Goal: Task Accomplishment & Management: Manage account settings

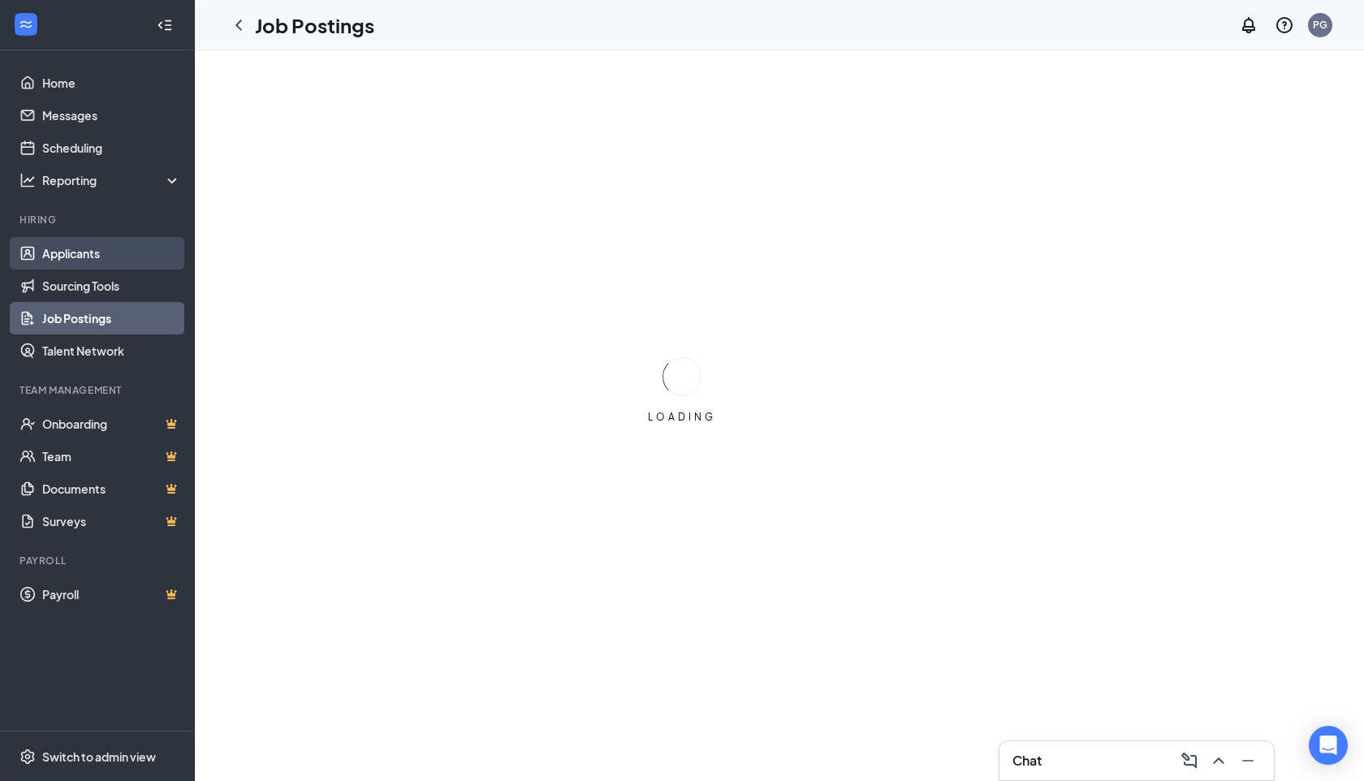
click at [69, 241] on link "Applicants" at bounding box center [111, 253] width 139 height 32
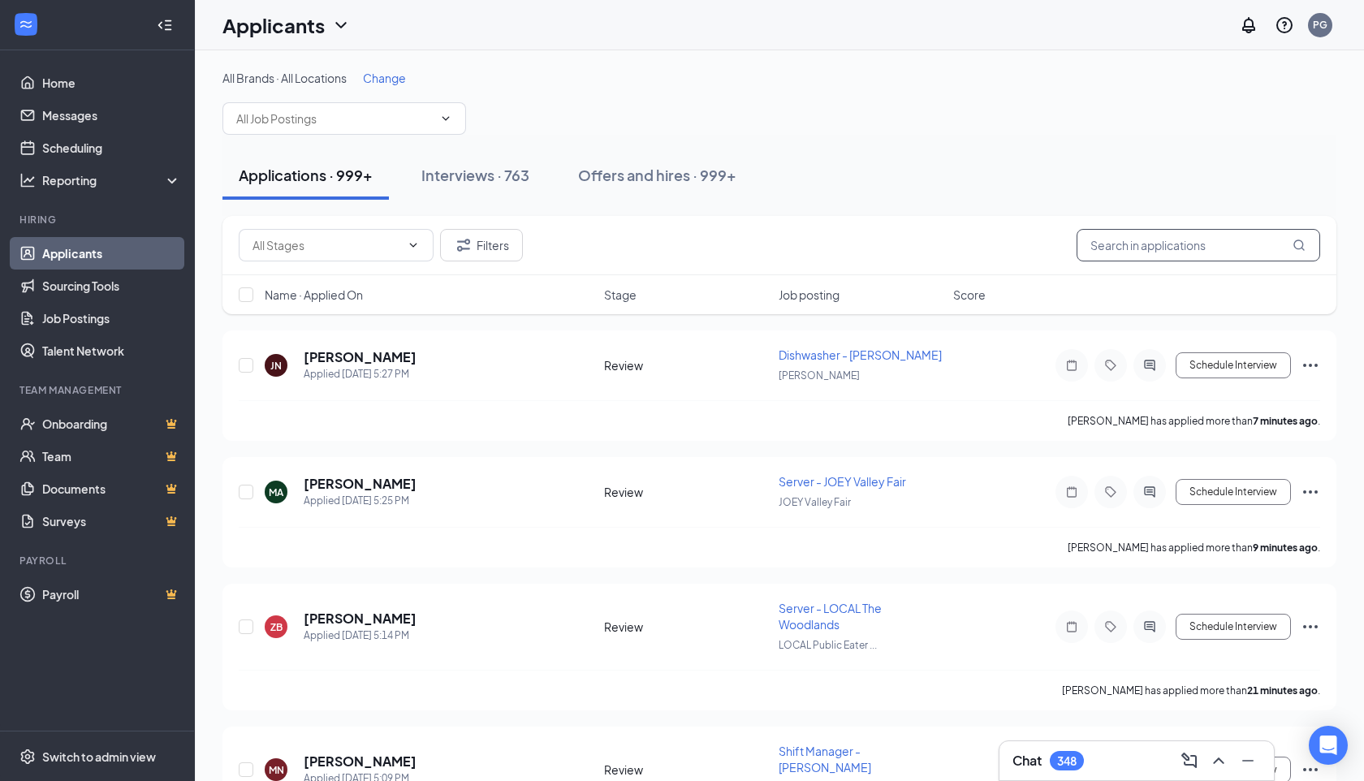
click at [1141, 245] on input "text" at bounding box center [1198, 245] width 244 height 32
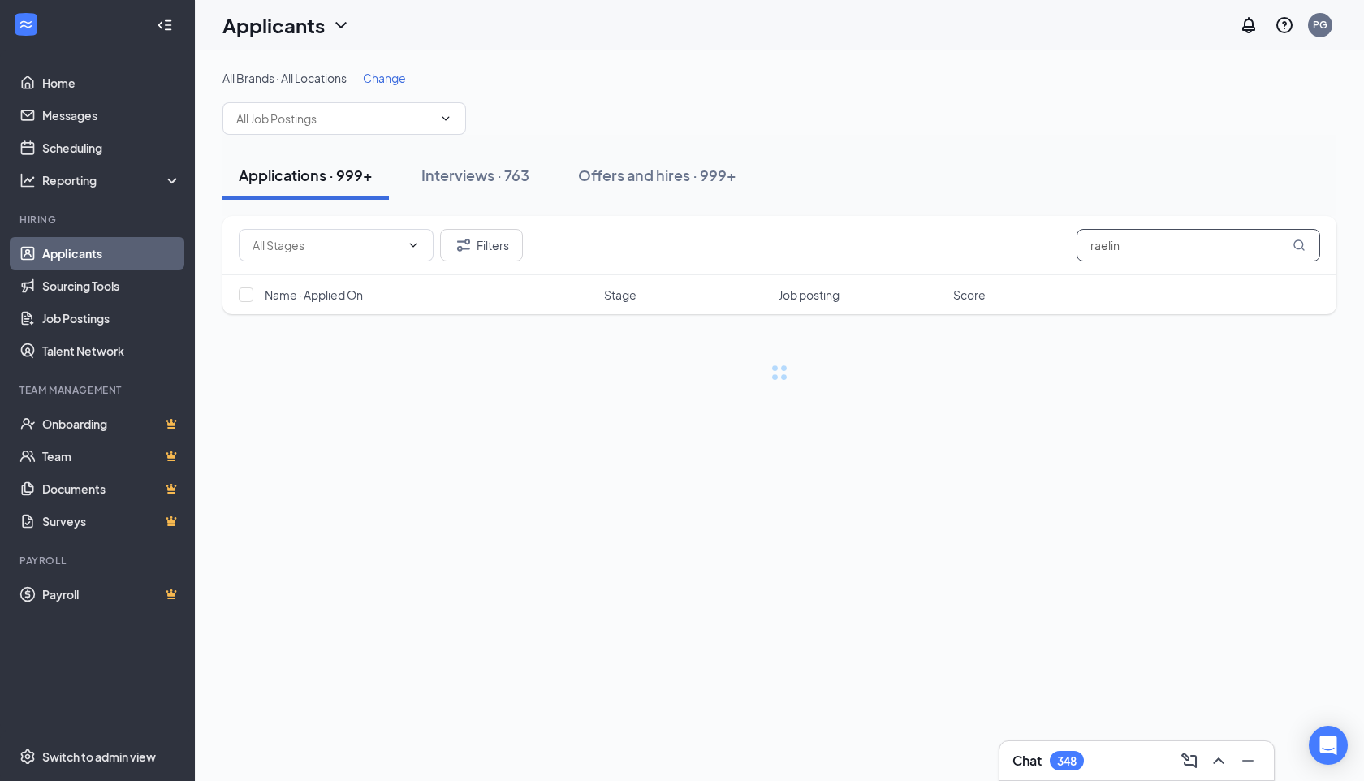
type input "raelin"
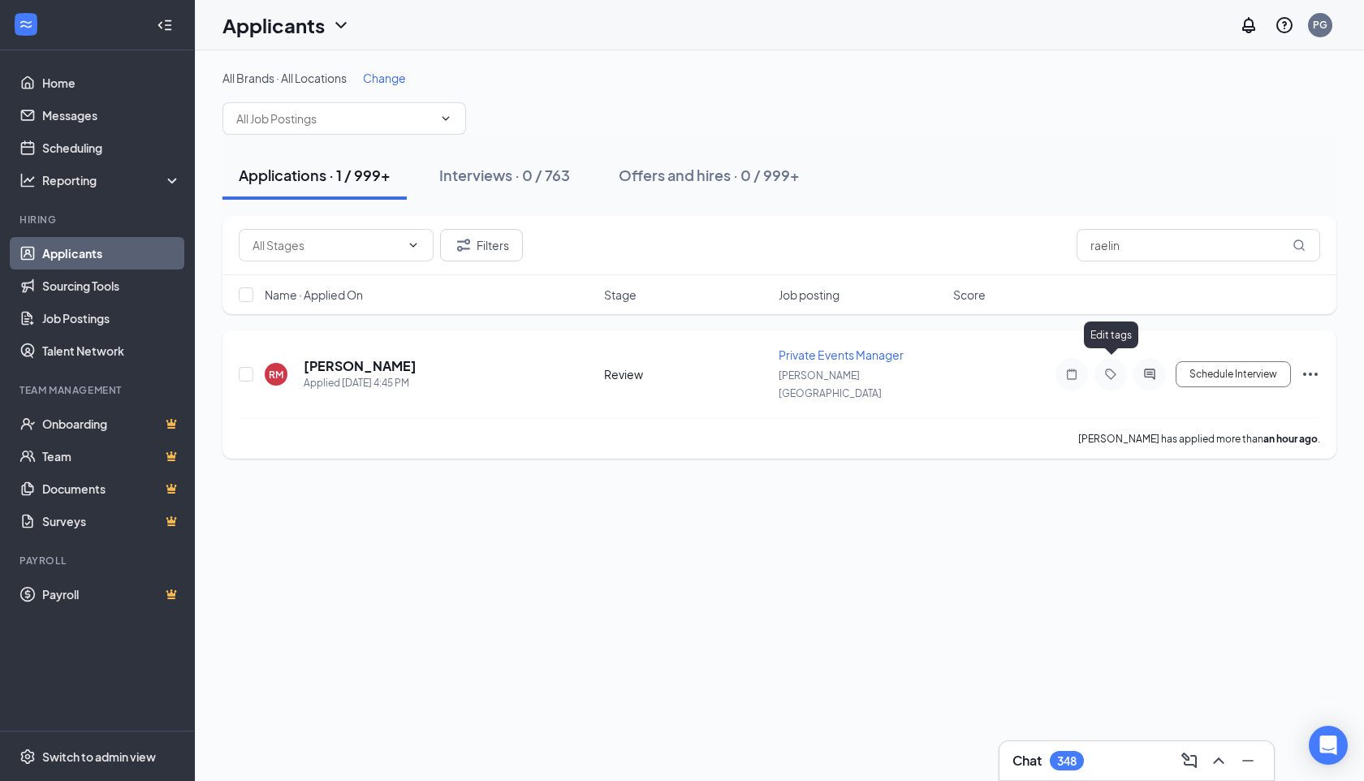
click at [1113, 368] on icon "Tag" at bounding box center [1110, 374] width 19 height 13
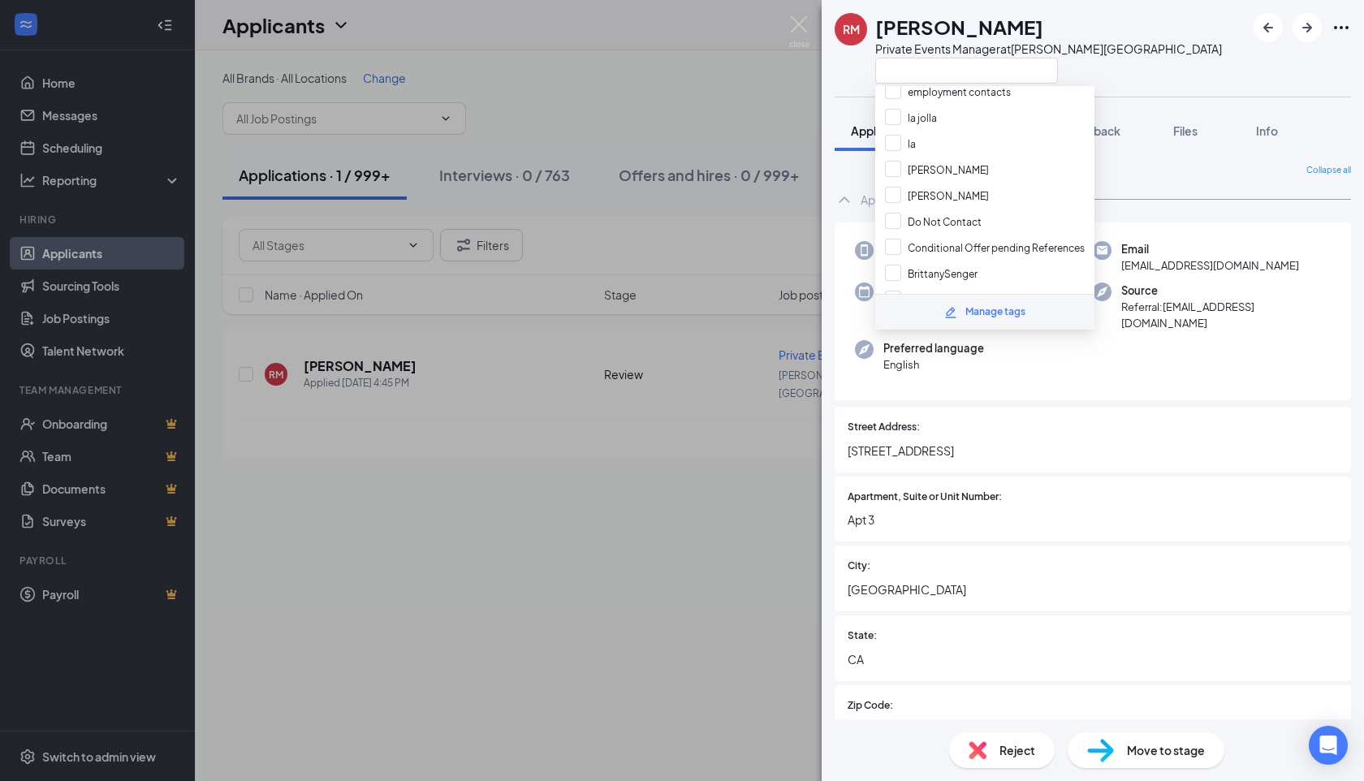
scroll to position [301, 0]
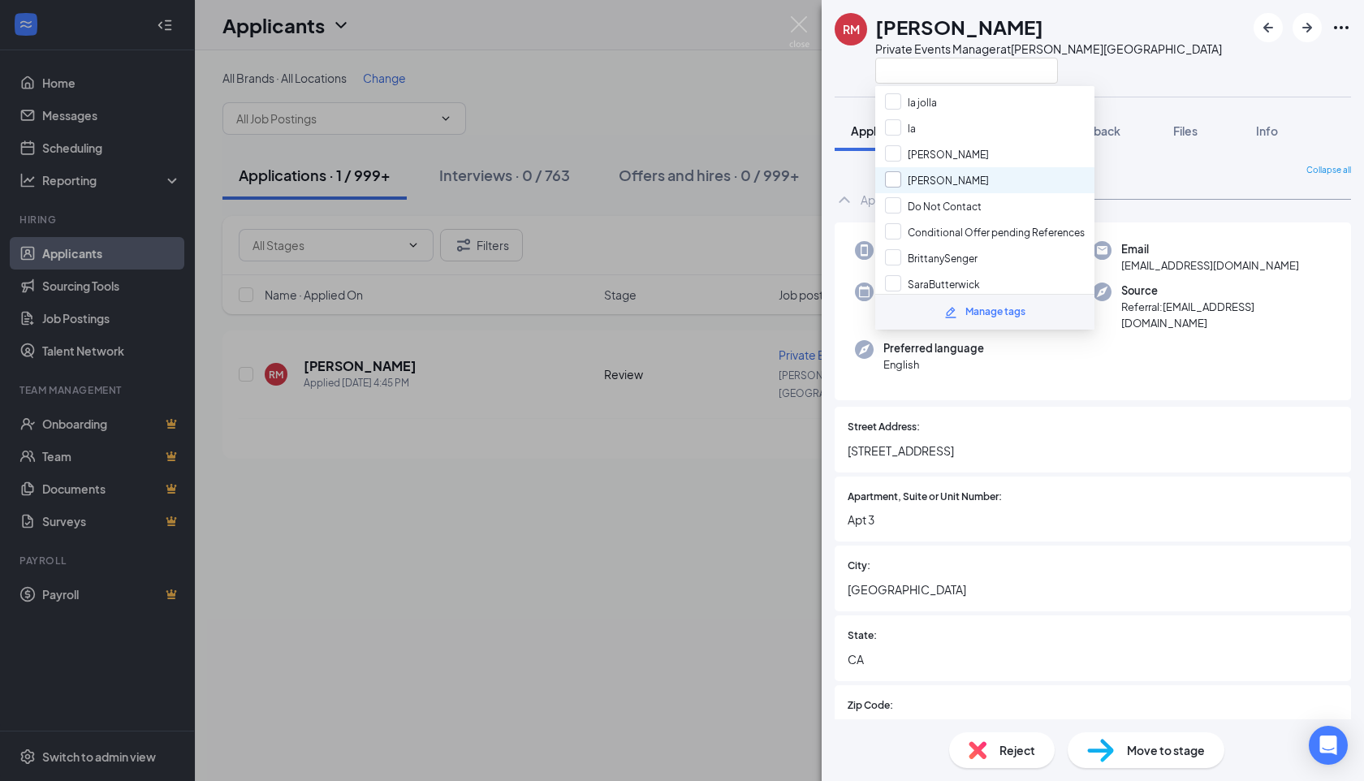
click at [897, 171] on input "[PERSON_NAME]" at bounding box center [937, 180] width 104 height 18
checkbox input "true"
click at [1078, 442] on span "[STREET_ADDRESS]" at bounding box center [1092, 451] width 490 height 18
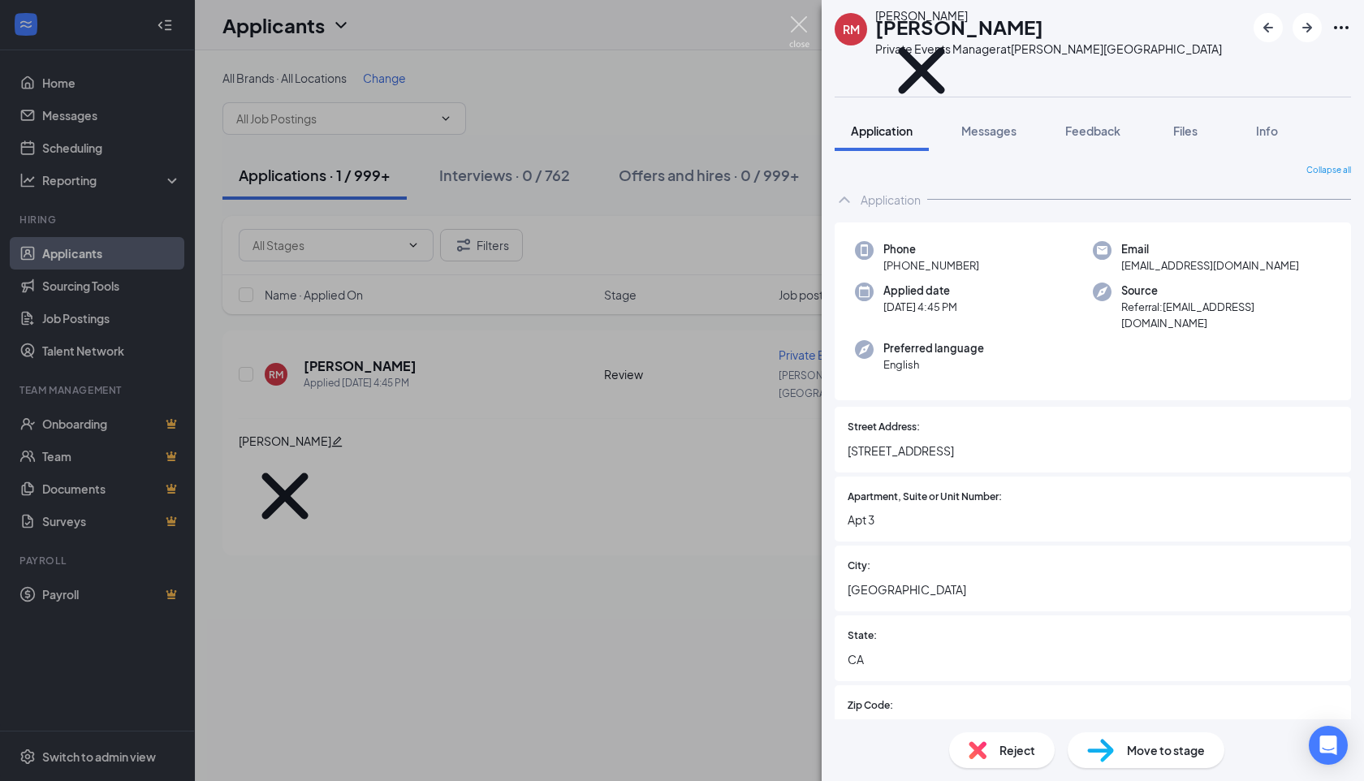
click at [793, 36] on img at bounding box center [799, 32] width 20 height 32
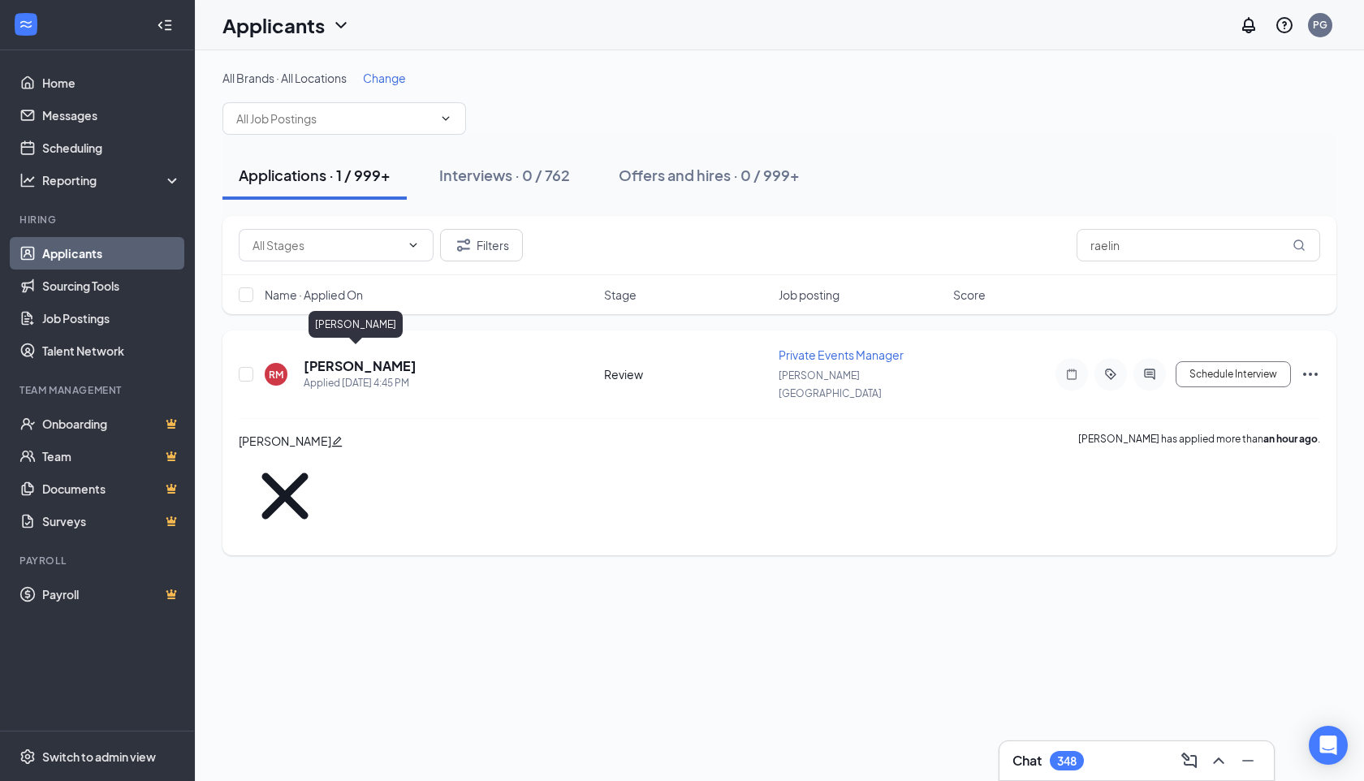
click at [343, 360] on h5 "[PERSON_NAME]" at bounding box center [360, 366] width 113 height 18
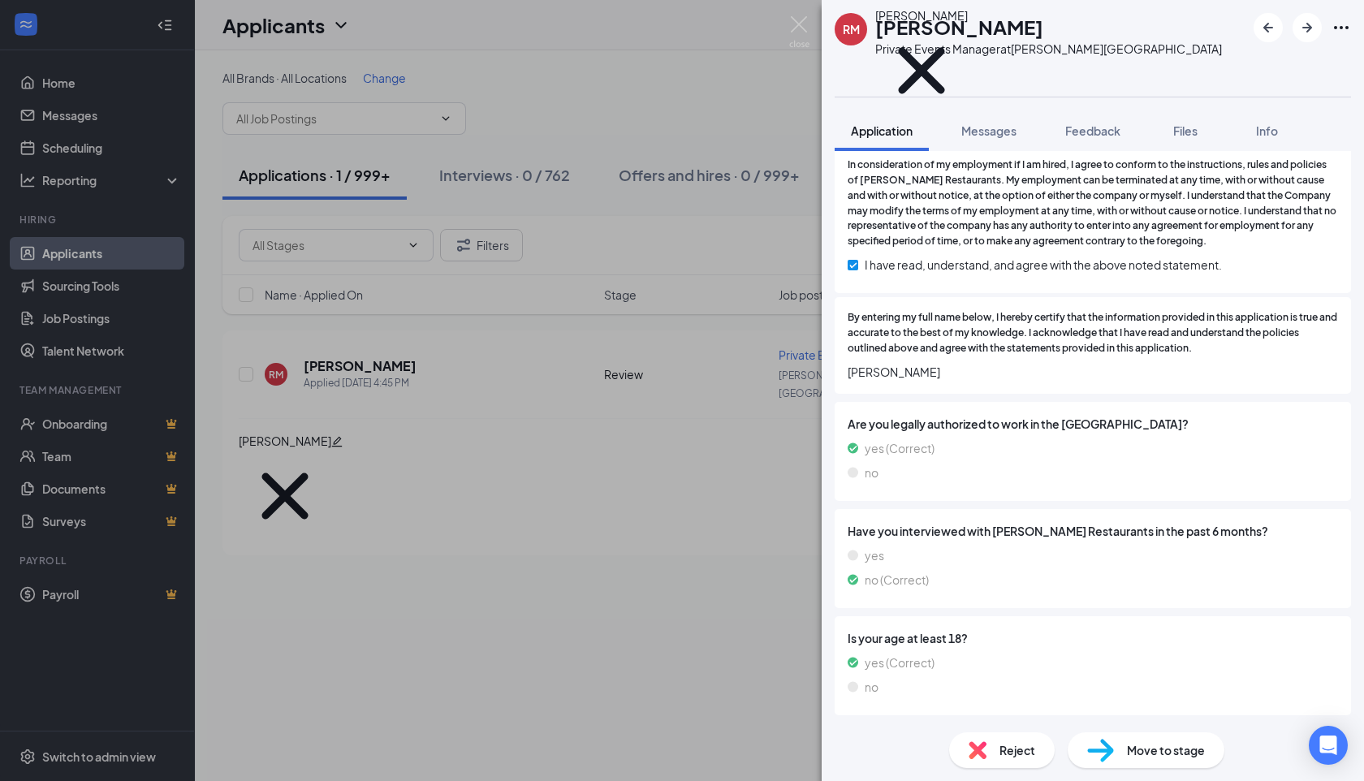
scroll to position [4668, 0]
